Goal: Task Accomplishment & Management: Use online tool/utility

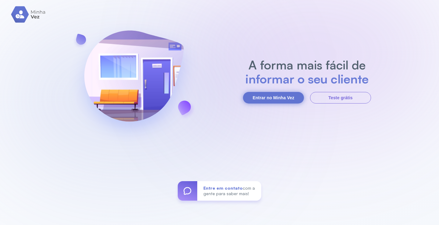
click at [262, 99] on button "Entrar no Minha Vez" at bounding box center [273, 98] width 61 height 12
click at [288, 94] on button "Entrar no Minha Vez" at bounding box center [273, 98] width 61 height 12
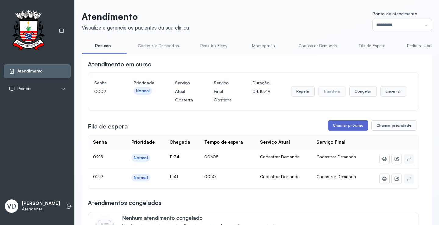
click at [343, 127] on button "Chamar próximo" at bounding box center [348, 125] width 40 height 10
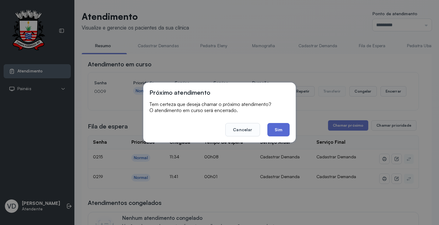
click at [278, 133] on button "Sim" at bounding box center [278, 129] width 22 height 13
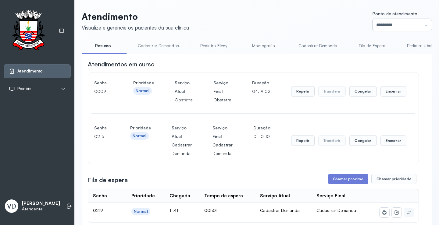
click at [419, 24] on input "*********" at bounding box center [401, 25] width 59 height 12
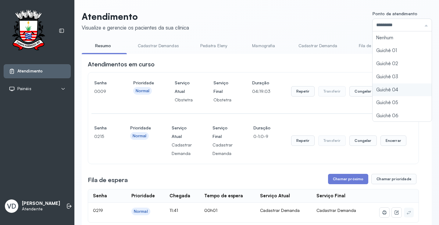
type input "*********"
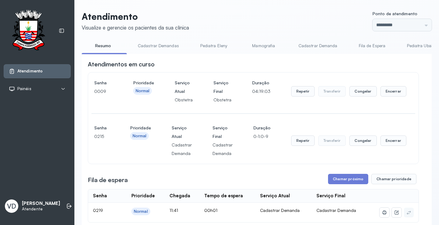
click at [377, 99] on div "Atendimento Visualize e gerencie os pacientes da sua clínica Ponto de atendimen…" at bounding box center [257, 207] width 350 height 393
click at [301, 144] on button "Repetir" at bounding box center [302, 141] width 23 height 10
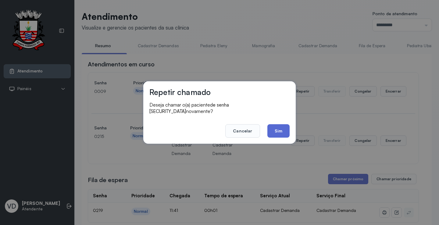
click at [280, 124] on button "Sim" at bounding box center [278, 130] width 22 height 13
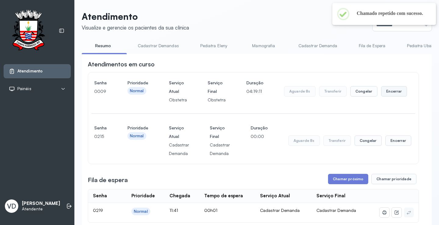
click at [381, 91] on button "Encerrar" at bounding box center [394, 91] width 26 height 10
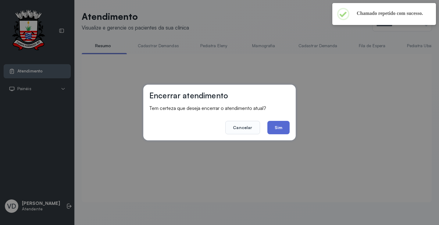
click at [280, 128] on button "Sim" at bounding box center [278, 127] width 22 height 13
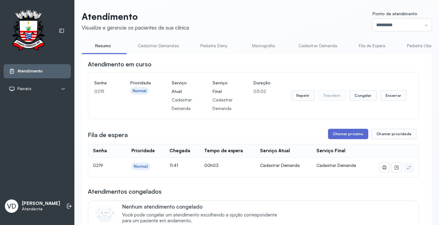
click at [338, 132] on button "Chamar próximo" at bounding box center [348, 134] width 40 height 10
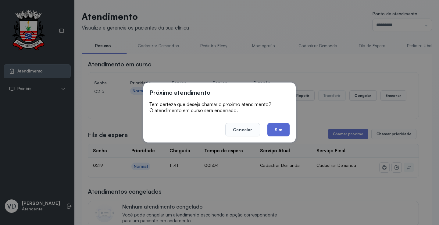
click at [280, 128] on button "Sim" at bounding box center [278, 129] width 22 height 13
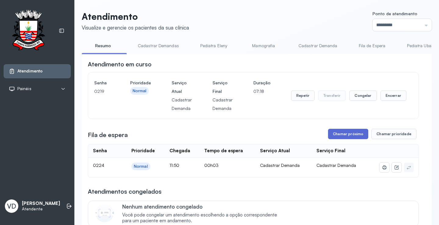
click at [343, 135] on button "Chamar próximo" at bounding box center [348, 134] width 40 height 10
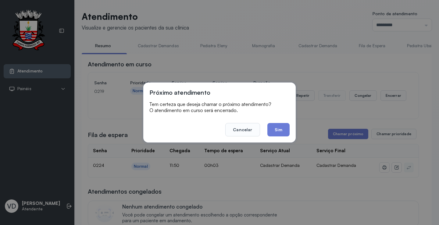
click at [276, 122] on footer "Cancelar Sim" at bounding box center [219, 126] width 140 height 22
click at [276, 127] on button "Sim" at bounding box center [278, 129] width 22 height 13
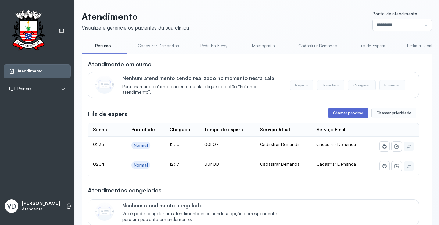
click at [342, 115] on button "Chamar próximo" at bounding box center [348, 113] width 40 height 10
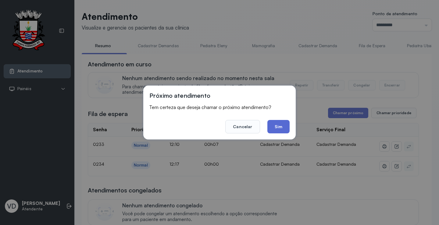
click at [284, 126] on button "Sim" at bounding box center [278, 126] width 22 height 13
